Goal: Task Accomplishment & Management: Manage account settings

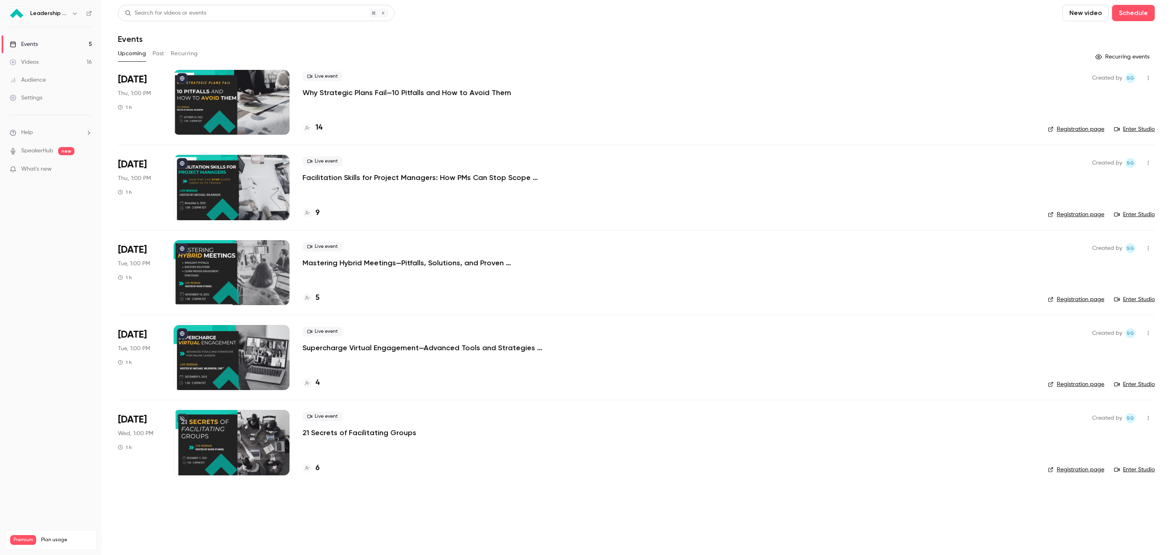
click at [261, 100] on div at bounding box center [232, 102] width 116 height 65
